Goal: Task Accomplishment & Management: Manage account settings

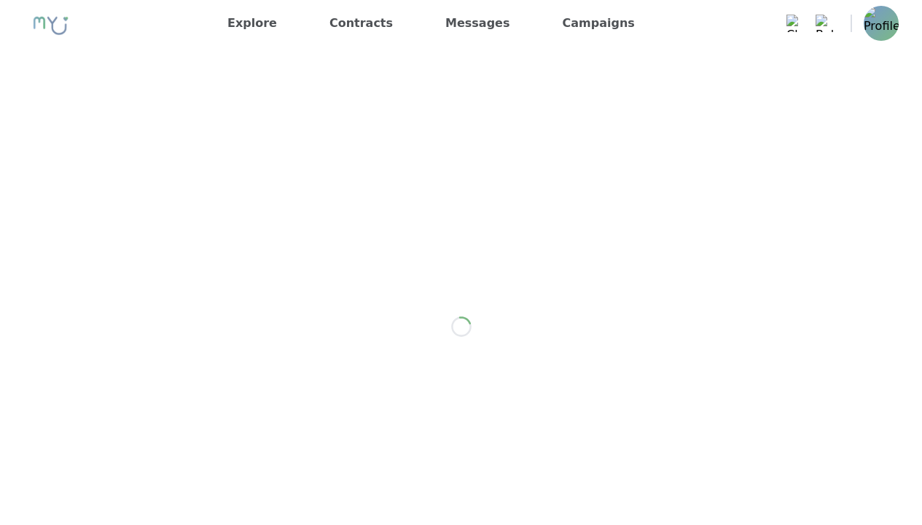
scroll to position [1779, 0]
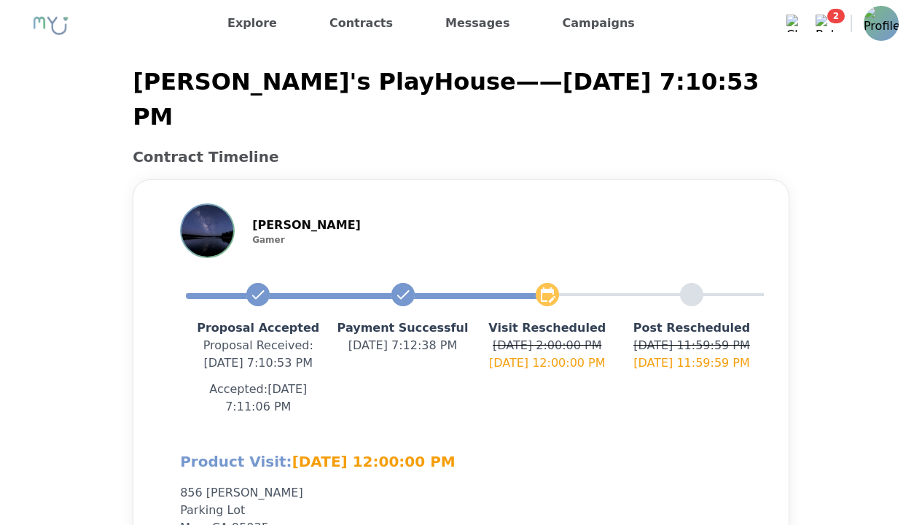
click at [866, 27] on img at bounding box center [881, 23] width 35 height 35
click at [881, 23] on img at bounding box center [881, 23] width 35 height 35
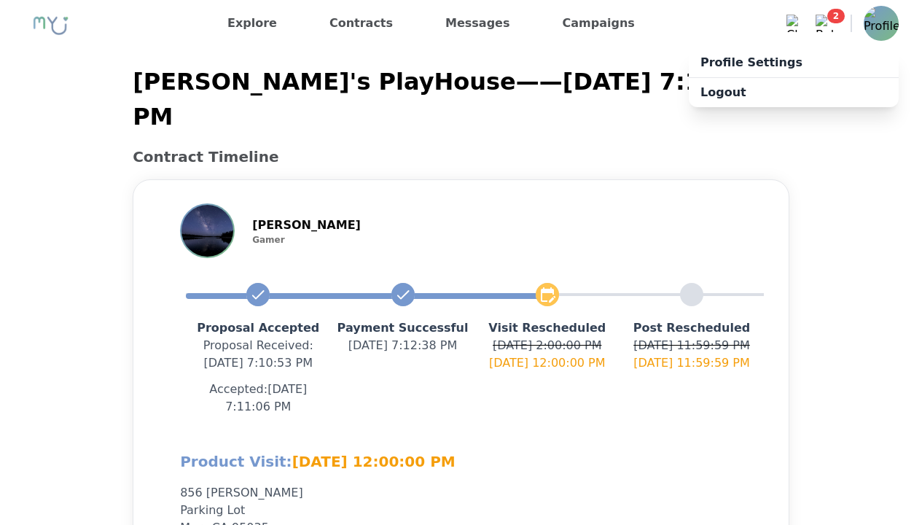
click at [415, 20] on x-pw-glass at bounding box center [461, 262] width 922 height 525
click at [746, 58] on link "Profile Settings" at bounding box center [794, 62] width 210 height 29
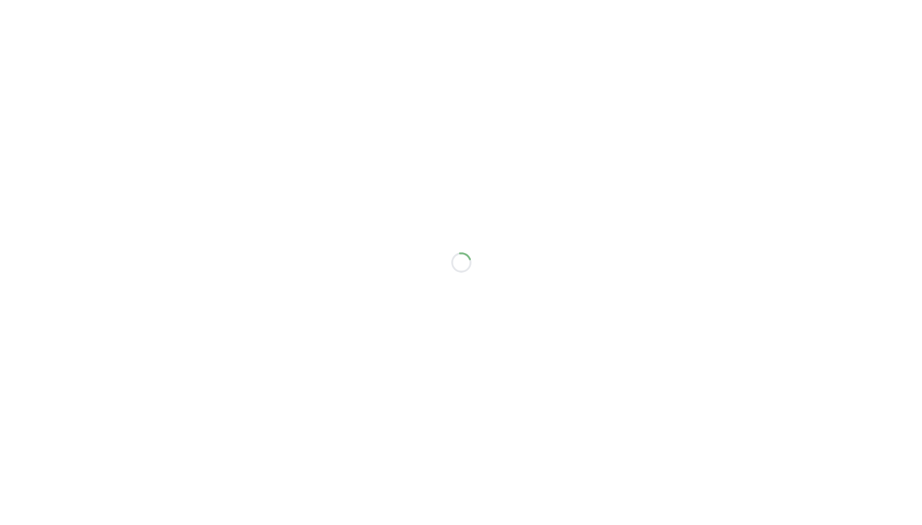
select select "****"
select select "*"
select select "**"
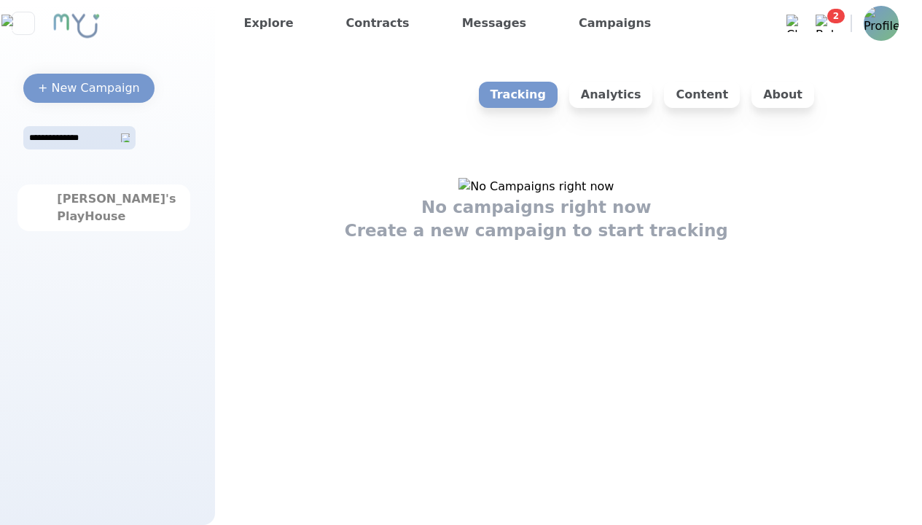
click at [420, 14] on x-pw-glass at bounding box center [461, 262] width 922 height 525
click at [884, 28] on img at bounding box center [881, 23] width 35 height 35
click at [881, 23] on img at bounding box center [881, 23] width 35 height 35
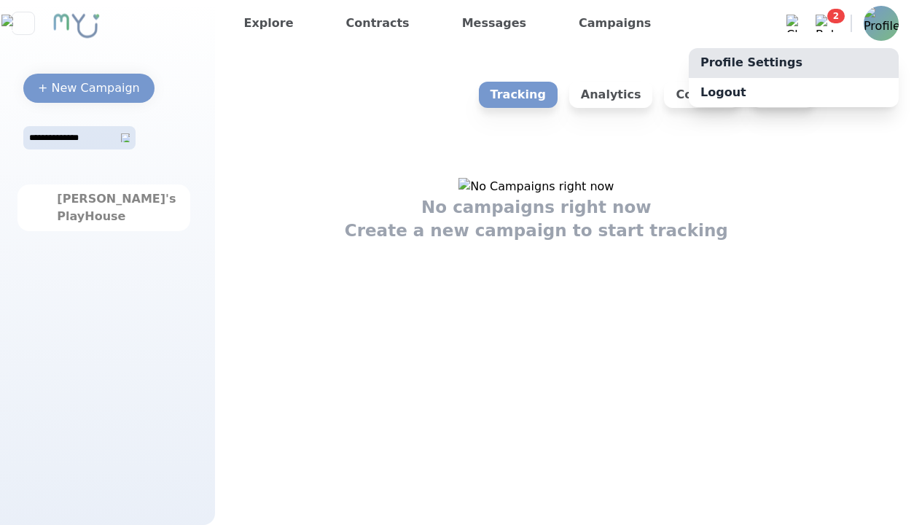
click at [865, 62] on link "Profile Settings" at bounding box center [794, 62] width 210 height 29
click at [794, 62] on link "Profile Settings" at bounding box center [794, 62] width 210 height 29
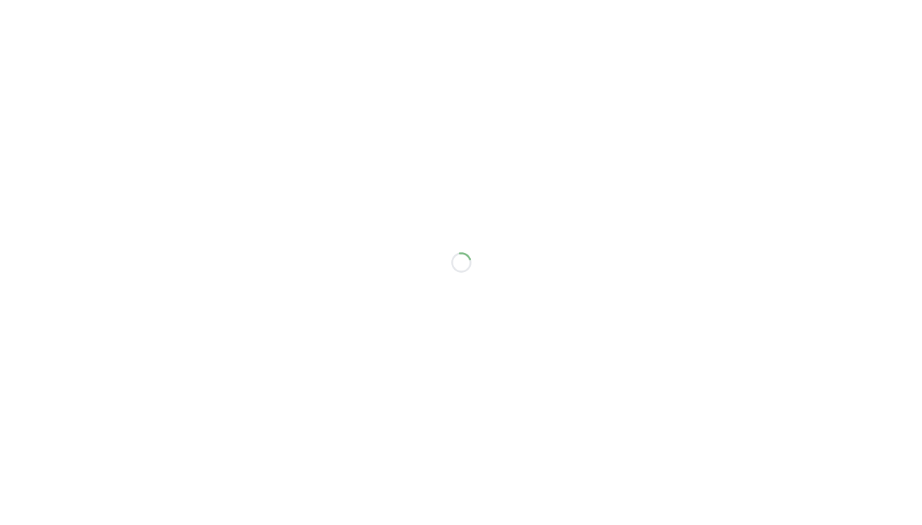
select select "****"
select select "*"
select select "**"
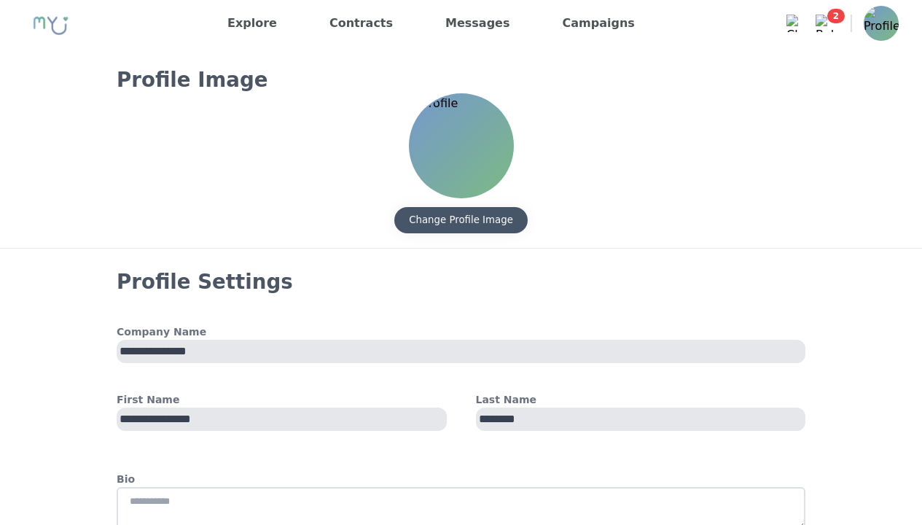
click at [482, 215] on div "Change Profile Image" at bounding box center [461, 220] width 104 height 15
click at [461, 220] on div "Change Profile Image" at bounding box center [461, 220] width 104 height 15
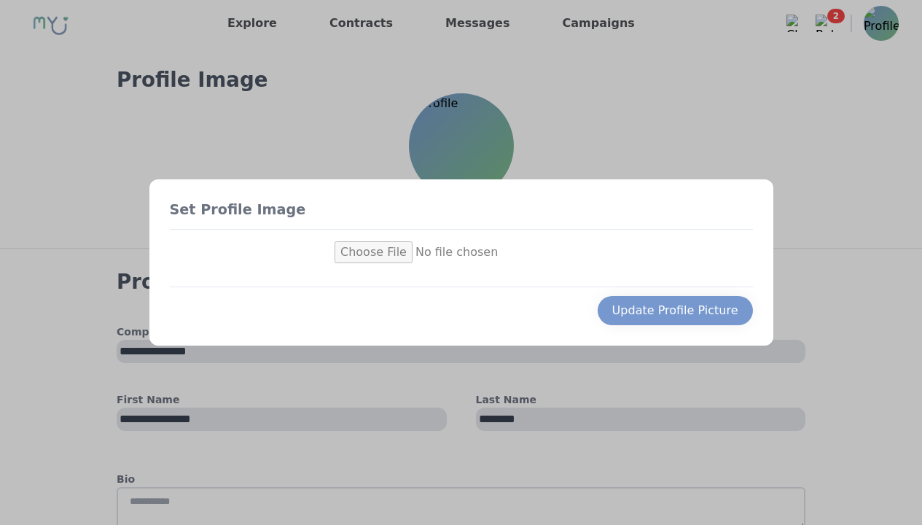
click at [357, 257] on input "file" at bounding box center [461, 252] width 253 height 22
click at [461, 252] on input "file" at bounding box center [461, 252] width 253 height 22
click at [420, 16] on x-pw-glass at bounding box center [461, 262] width 922 height 525
click at [764, 122] on div at bounding box center [461, 262] width 922 height 525
